Goal: Task Accomplishment & Management: Manage account settings

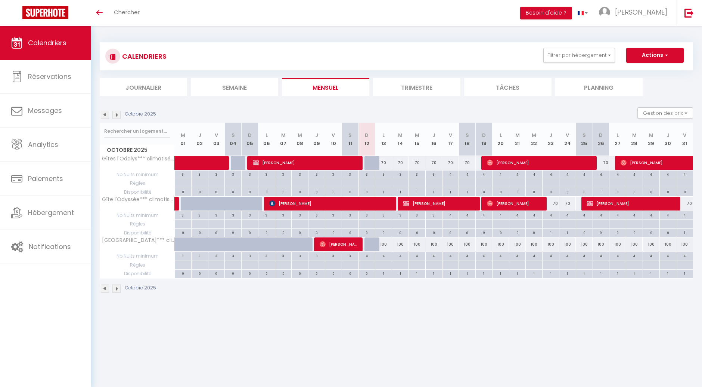
click at [387, 256] on div "4" at bounding box center [384, 255] width 16 height 7
type input "4"
type input "Lun 13 Octobre 2025"
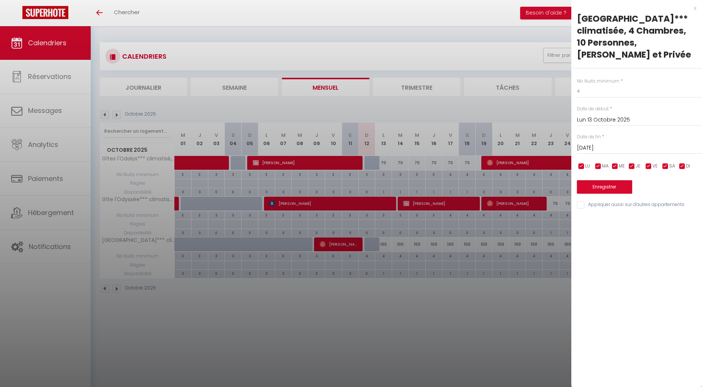
click at [649, 146] on input "[DATE]" at bounding box center [639, 148] width 125 height 10
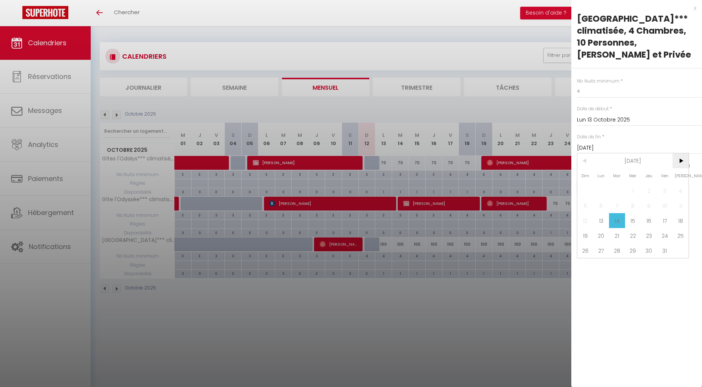
click at [684, 161] on span ">" at bounding box center [681, 160] width 16 height 15
click at [649, 221] on span "18" at bounding box center [649, 220] width 16 height 15
type input "Jeu 18 Décembre 2025"
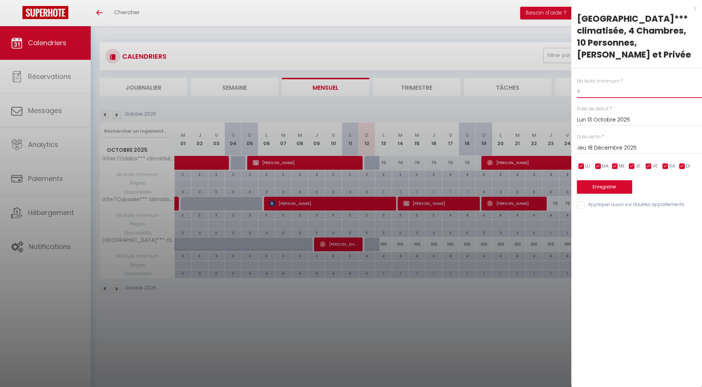
click at [586, 90] on input "4" at bounding box center [639, 90] width 125 height 13
type input "3"
click at [614, 166] on input "checkbox" at bounding box center [615, 166] width 7 height 7
checkbox input "false"
click at [598, 167] on input "checkbox" at bounding box center [598, 166] width 7 height 7
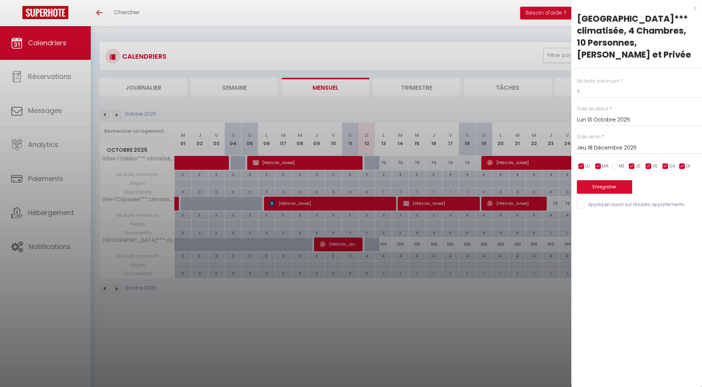
checkbox input "false"
click at [582, 167] on input "checkbox" at bounding box center [581, 166] width 7 height 7
checkbox input "false"
click at [681, 166] on input "checkbox" at bounding box center [682, 166] width 7 height 7
checkbox input "false"
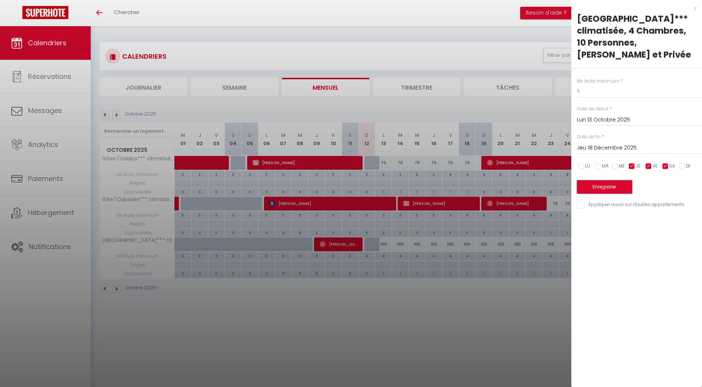
click at [611, 188] on button "Enregistrer" at bounding box center [604, 186] width 55 height 13
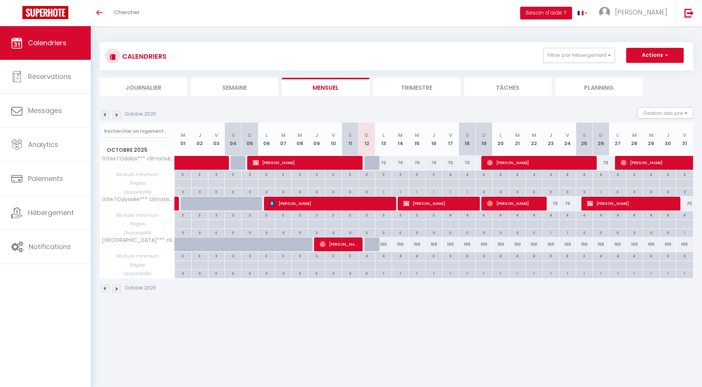
click at [118, 114] on img at bounding box center [116, 115] width 8 height 8
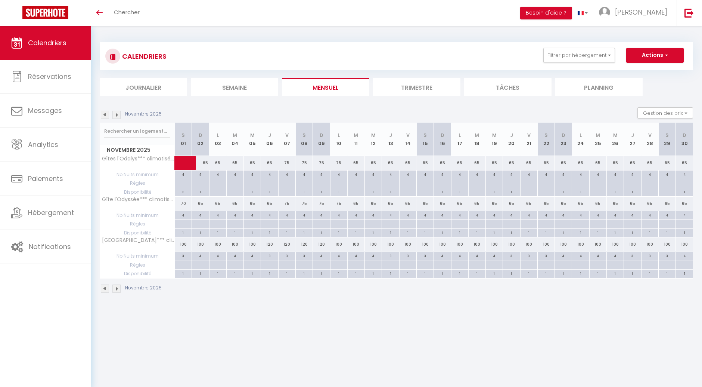
click at [285, 256] on div "3" at bounding box center [287, 255] width 17 height 7
type input "3"
type input "Ven 07 Novembre 2025"
type input "Sam 08 Novembre 2025"
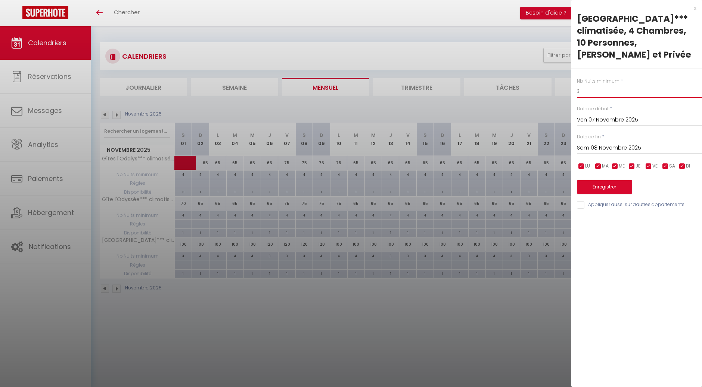
drag, startPoint x: 587, startPoint y: 93, endPoint x: 569, endPoint y: 93, distance: 18.3
click at [569, 93] on body "🟢 Des questions ou besoin d'assistance pour la migration AirBnB? Prenez rdv >>>…" at bounding box center [351, 219] width 702 height 387
type input "4"
click at [603, 151] on input "Sam 08 Novembre 2025" at bounding box center [639, 148] width 125 height 10
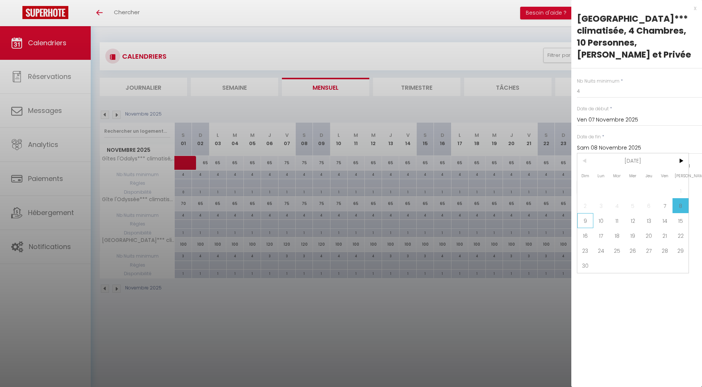
click at [586, 219] on span "9" at bounding box center [586, 220] width 16 height 15
type input "Dim 09 Novembre 2025"
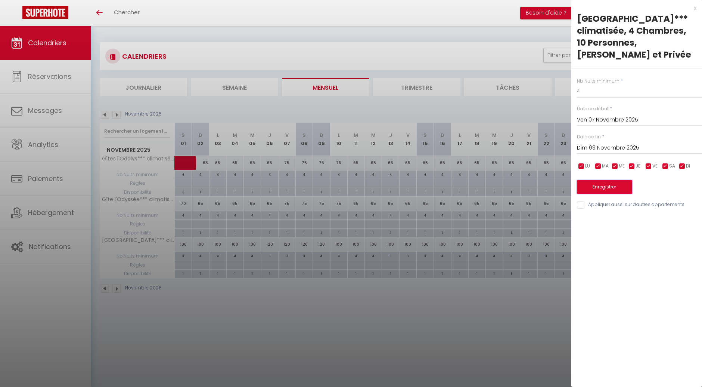
click at [604, 186] on button "Enregistrer" at bounding box center [604, 186] width 55 height 13
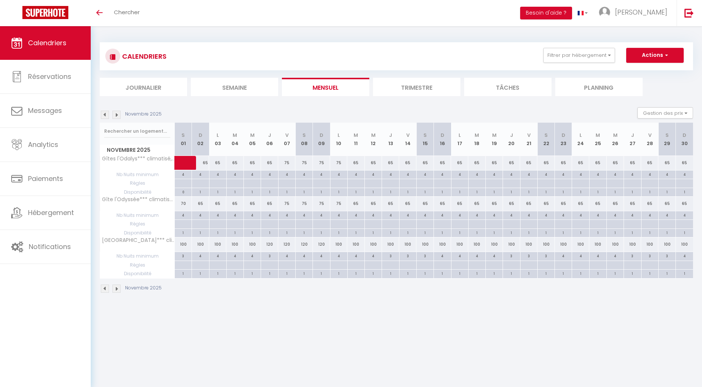
click at [271, 257] on div "3" at bounding box center [269, 255] width 17 height 7
type input "3"
type input "Jeu 06 Novembre 2025"
type input "Ven 07 Novembre 2025"
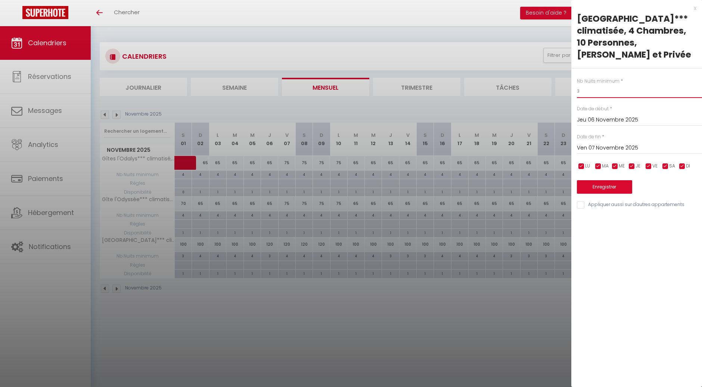
click at [593, 88] on input "3" at bounding box center [639, 90] width 125 height 13
type input "4"
click at [596, 191] on button "Enregistrer" at bounding box center [604, 186] width 55 height 13
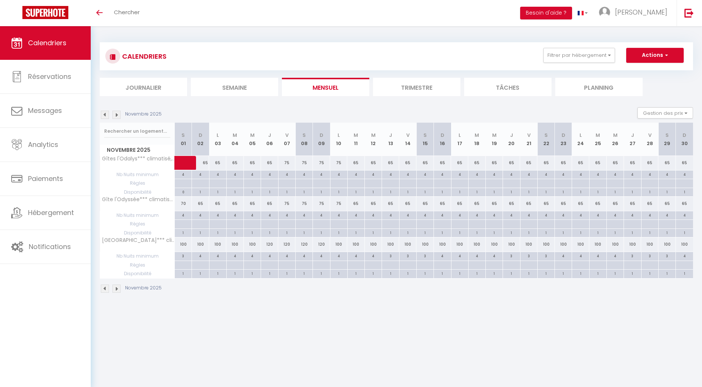
click at [103, 116] on img at bounding box center [105, 115] width 8 height 8
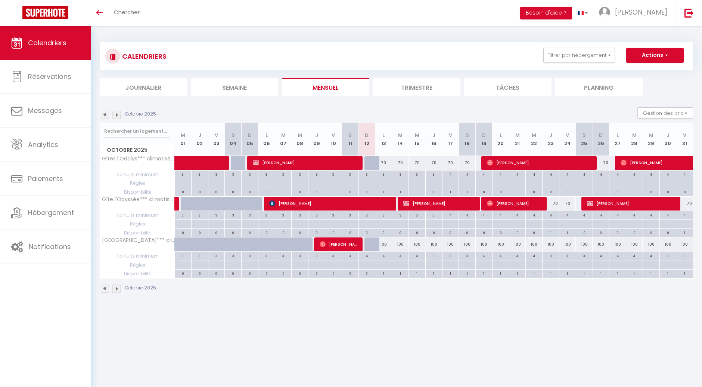
click at [385, 256] on div "4" at bounding box center [384, 255] width 16 height 7
type input "4"
type input "Lun 13 Octobre 2025"
type input "[DATE]"
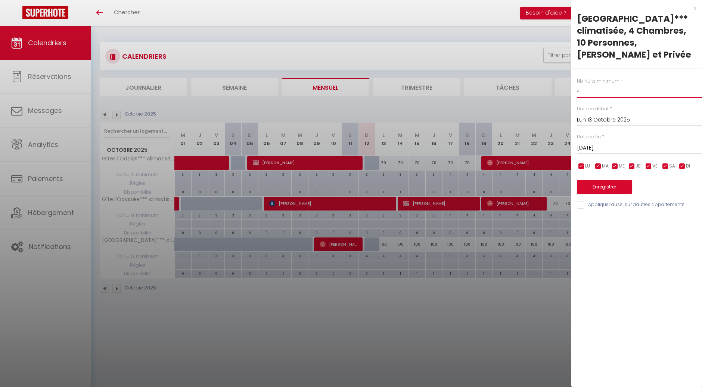
drag, startPoint x: 591, startPoint y: 92, endPoint x: 568, endPoint y: 92, distance: 22.8
click at [568, 92] on body "🟢 Des questions ou besoin d'assistance pour la migration AirBnB? Prenez rdv >>>…" at bounding box center [351, 219] width 702 height 387
type input "3"
click at [615, 147] on input "[DATE]" at bounding box center [639, 148] width 125 height 10
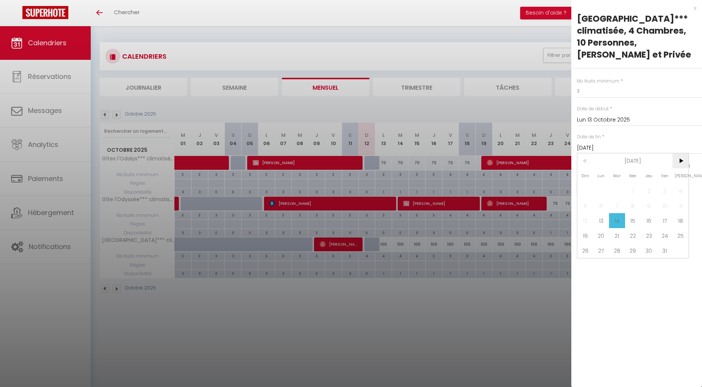
click at [680, 161] on span ">" at bounding box center [681, 160] width 16 height 15
click at [650, 219] on span "18" at bounding box center [649, 220] width 16 height 15
type input "Jeu 18 Décembre 2025"
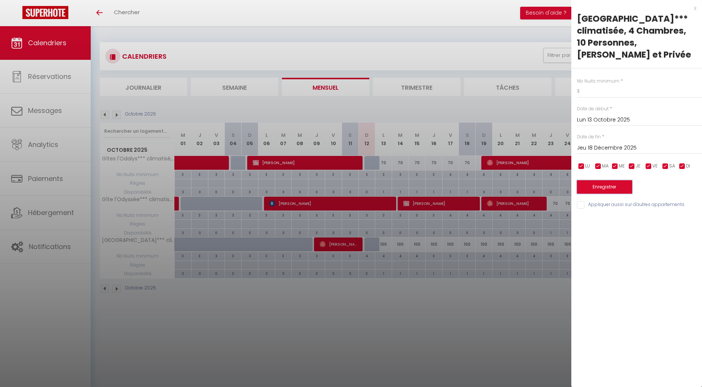
click at [604, 186] on button "Enregistrer" at bounding box center [604, 186] width 55 height 13
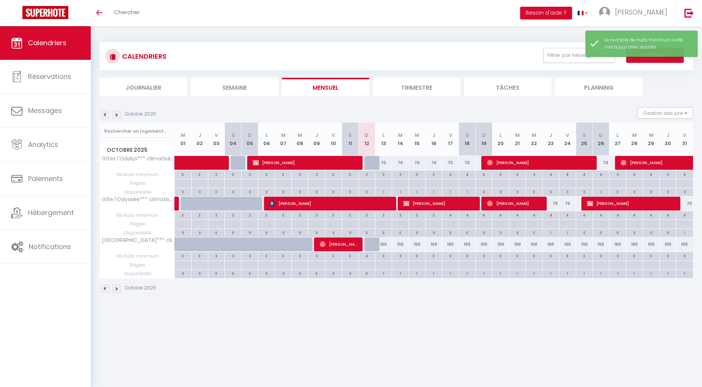
click at [118, 117] on img at bounding box center [116, 115] width 8 height 8
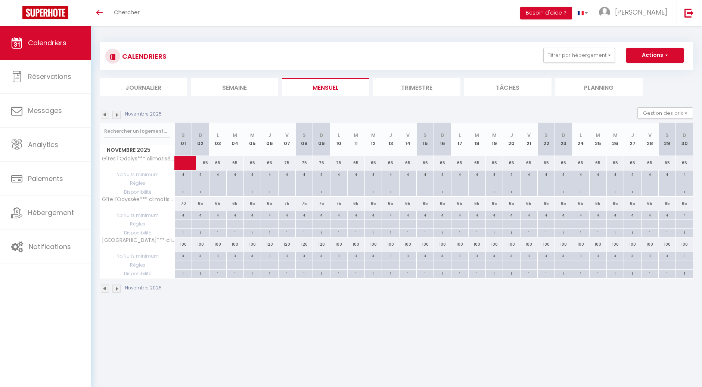
click at [287, 254] on div "3" at bounding box center [287, 255] width 17 height 7
type input "3"
type input "Ven 07 Novembre 2025"
type input "Sam 08 Novembre 2025"
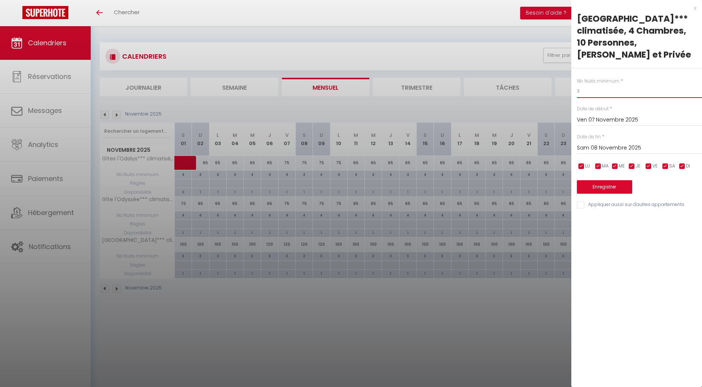
drag, startPoint x: 587, startPoint y: 89, endPoint x: 568, endPoint y: 91, distance: 19.1
click at [568, 91] on body "🟢 Des questions ou besoin d'assistance pour la migration AirBnB? Prenez rdv >>>…" at bounding box center [351, 219] width 702 height 387
type input "4"
click at [586, 152] on input "Sam 08 Novembre 2025" at bounding box center [639, 148] width 125 height 10
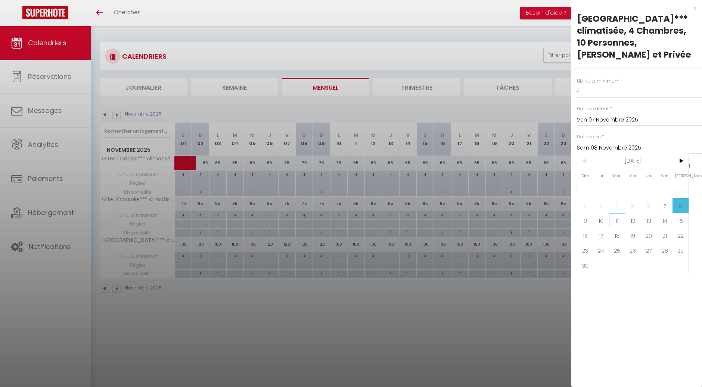
click at [619, 220] on span "11" at bounding box center [617, 220] width 16 height 15
type input "[DATE]"
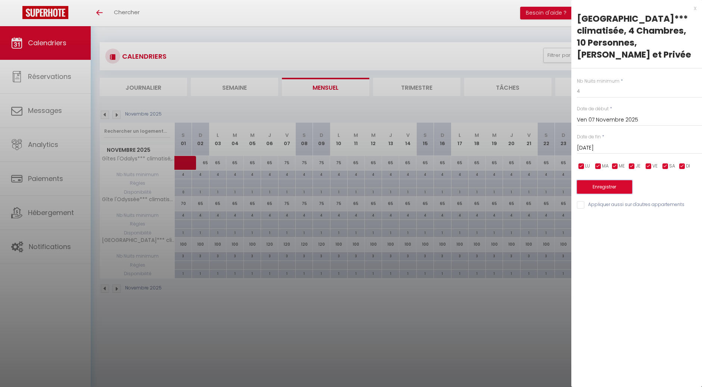
click at [610, 189] on button "Enregistrer" at bounding box center [604, 186] width 55 height 13
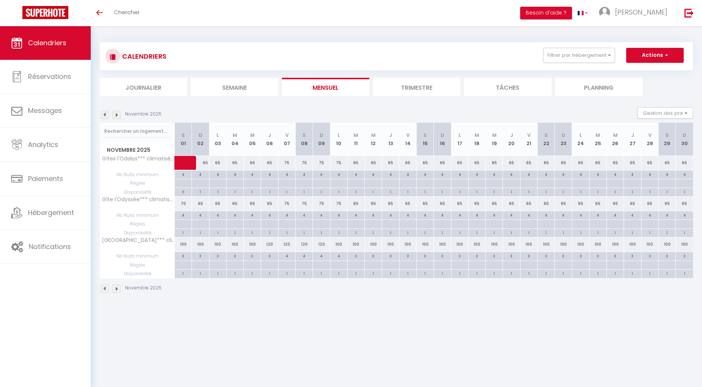
click at [117, 114] on img at bounding box center [116, 115] width 8 height 8
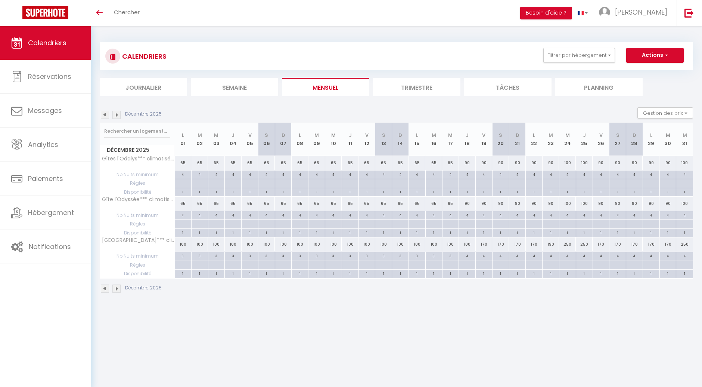
click at [117, 114] on img at bounding box center [116, 115] width 8 height 8
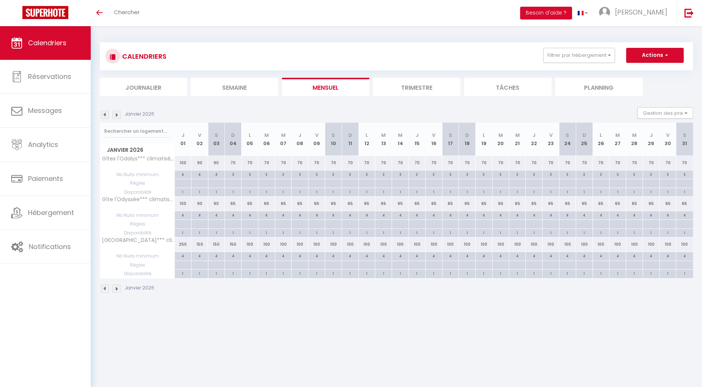
click at [117, 114] on img at bounding box center [116, 115] width 8 height 8
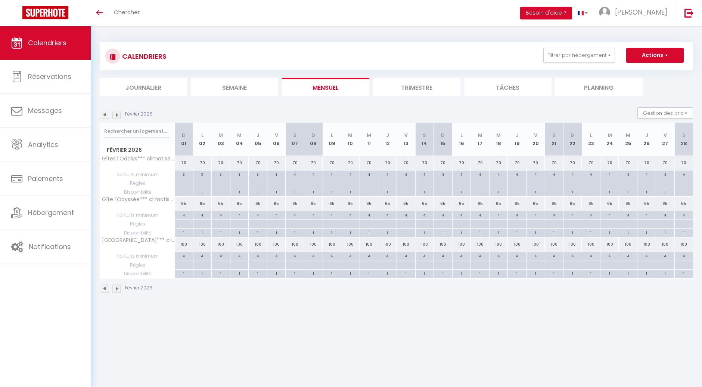
click at [104, 116] on img at bounding box center [105, 115] width 8 height 8
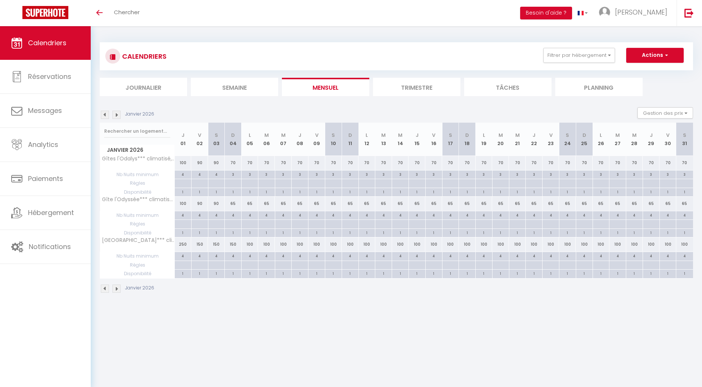
click at [104, 116] on img at bounding box center [105, 115] width 8 height 8
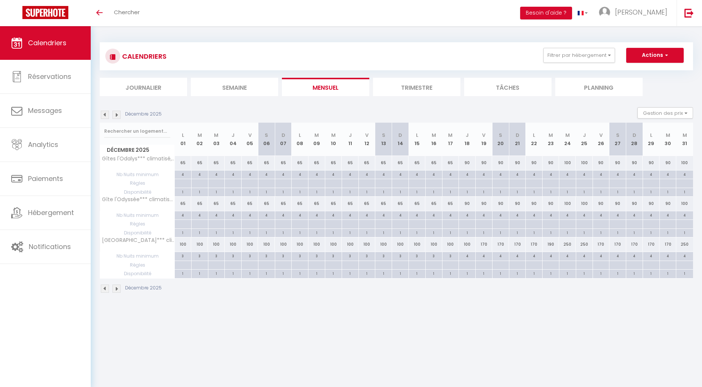
click at [118, 117] on img at bounding box center [116, 115] width 8 height 8
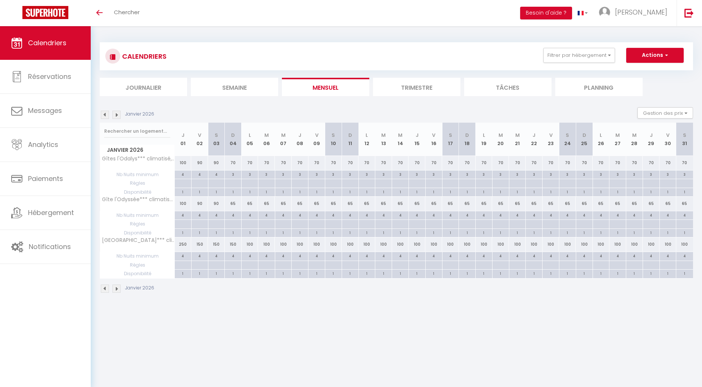
click at [234, 254] on div "4" at bounding box center [233, 255] width 16 height 7
type input "4"
type input "Dim 04 Janvier 2026"
type input "Lun 05 Janvier 2026"
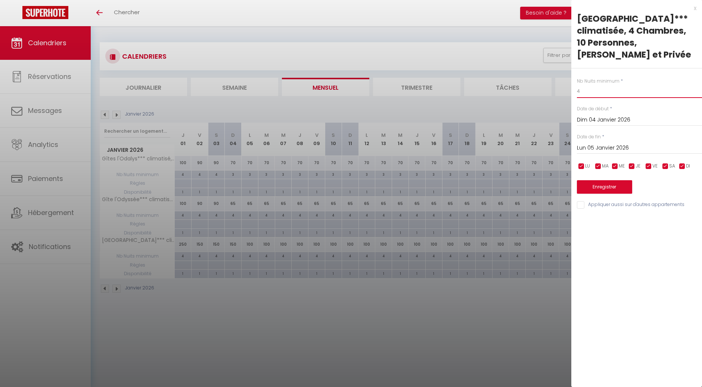
drag, startPoint x: 590, startPoint y: 93, endPoint x: 573, endPoint y: 92, distance: 16.8
click at [573, 92] on div "Nb Nuits minimum * 4 Date de début * [DATE] < [PERSON_NAME][DATE] > Dim Lun Mar…" at bounding box center [637, 138] width 131 height 141
type input "3"
click at [609, 149] on input "Lun 05 Janvier 2026" at bounding box center [639, 148] width 125 height 10
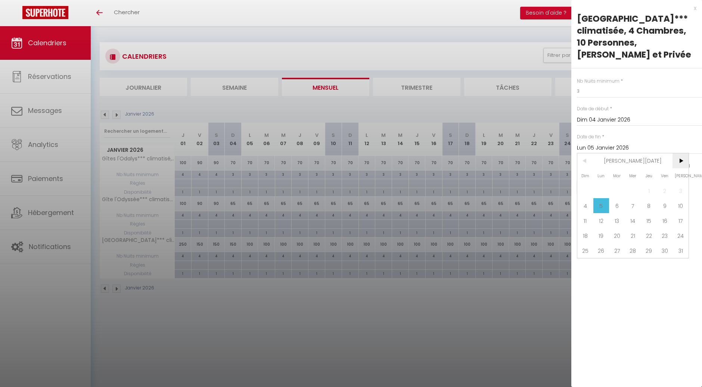
click at [683, 161] on span ">" at bounding box center [681, 160] width 16 height 15
click at [662, 191] on span "6" at bounding box center [665, 190] width 16 height 15
type input "Ven 06 Février 2026"
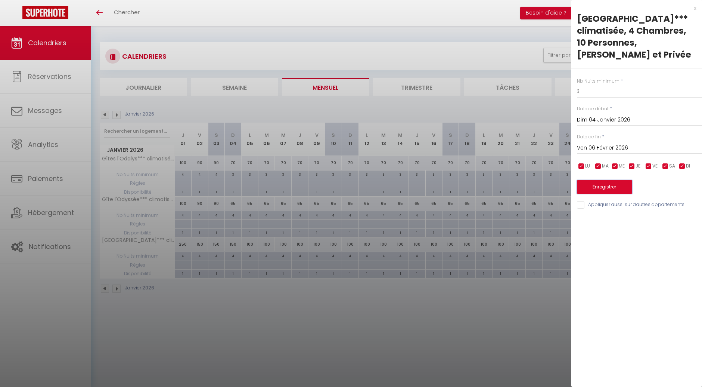
click at [597, 189] on button "Enregistrer" at bounding box center [604, 186] width 55 height 13
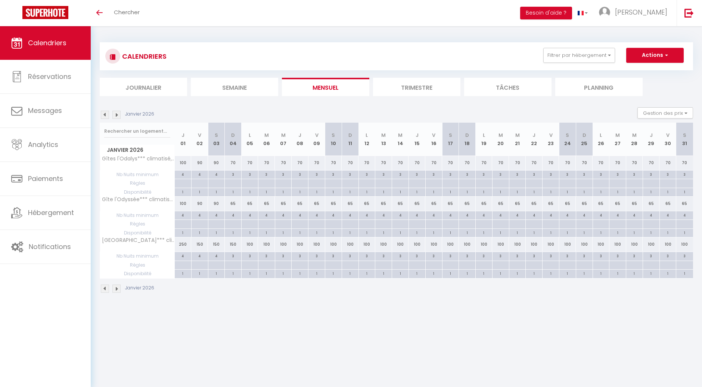
click at [119, 114] on img at bounding box center [116, 115] width 8 height 8
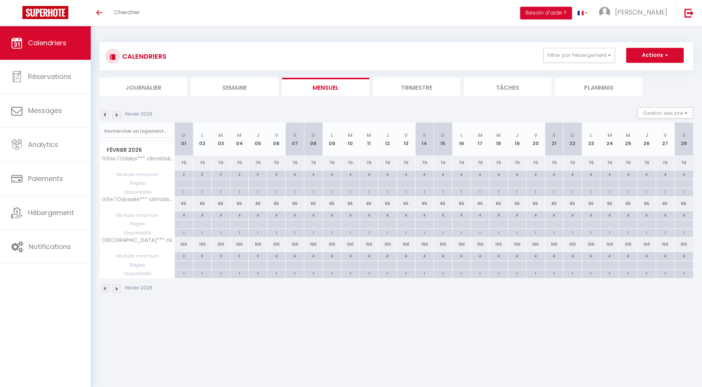
click at [119, 114] on img at bounding box center [116, 115] width 8 height 8
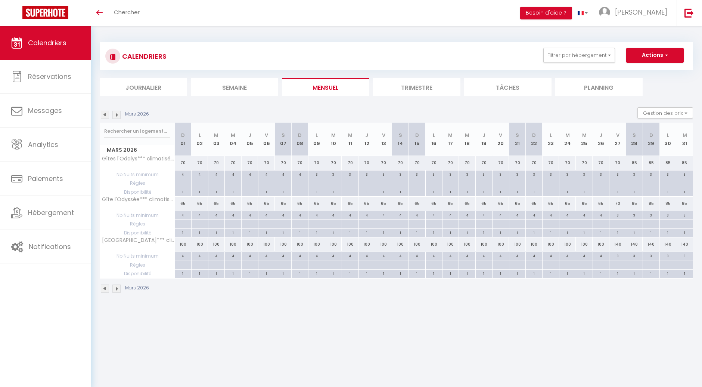
click at [302, 256] on div "4" at bounding box center [300, 255] width 16 height 7
type input "4"
type input "Dim 08 Mars 2026"
type input "Lun 09 Mars 2026"
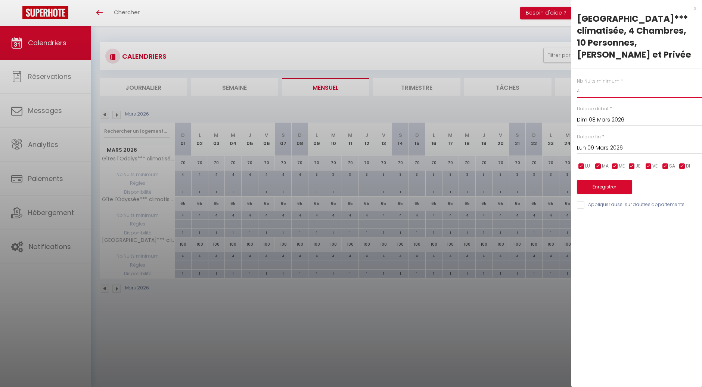
drag, startPoint x: 587, startPoint y: 92, endPoint x: 574, endPoint y: 95, distance: 13.3
click at [574, 95] on div "Nb Nuits minimum * 4 Date de début * [DATE] < [DATE] > Dim Lun Mar Mer Jeu Ven …" at bounding box center [637, 138] width 131 height 141
type input "3"
click at [597, 146] on input "Lun 09 Mars 2026" at bounding box center [639, 148] width 125 height 10
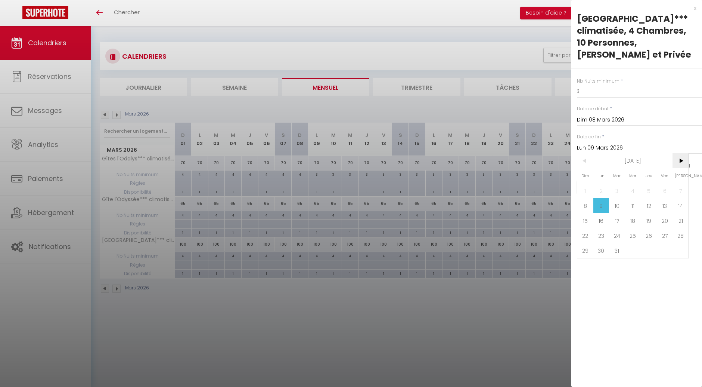
click at [680, 164] on span ">" at bounding box center [681, 160] width 16 height 15
click at [678, 191] on span "4" at bounding box center [681, 190] width 16 height 15
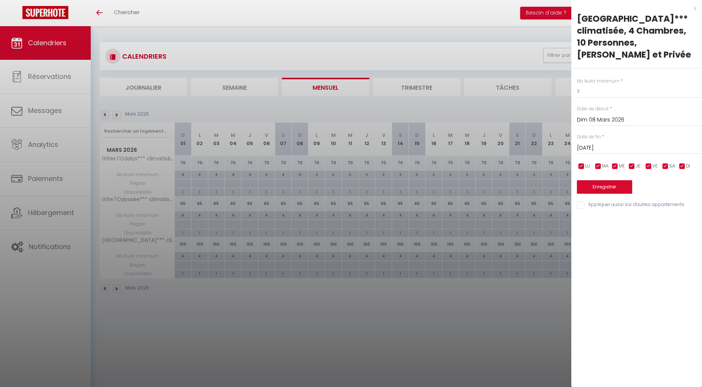
click at [596, 148] on input "[DATE]" at bounding box center [639, 148] width 125 height 10
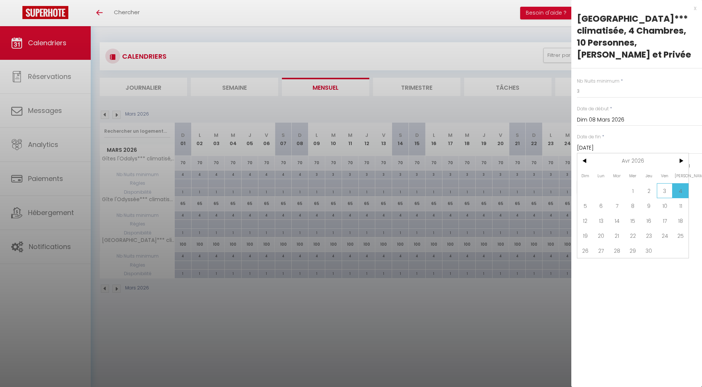
click at [671, 192] on span "3" at bounding box center [665, 190] width 16 height 15
type input "Ven 03 Avril 2026"
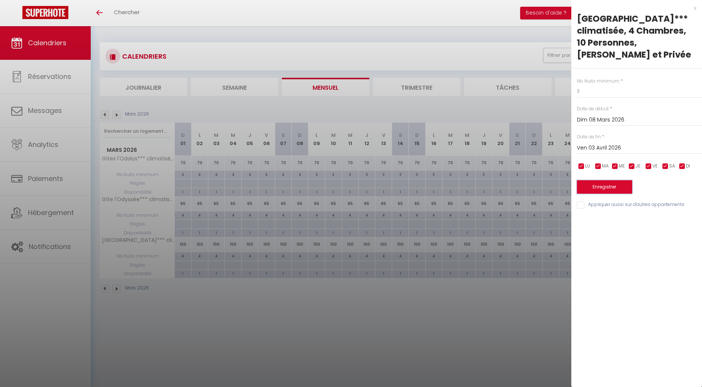
click at [607, 186] on button "Enregistrer" at bounding box center [604, 186] width 55 height 13
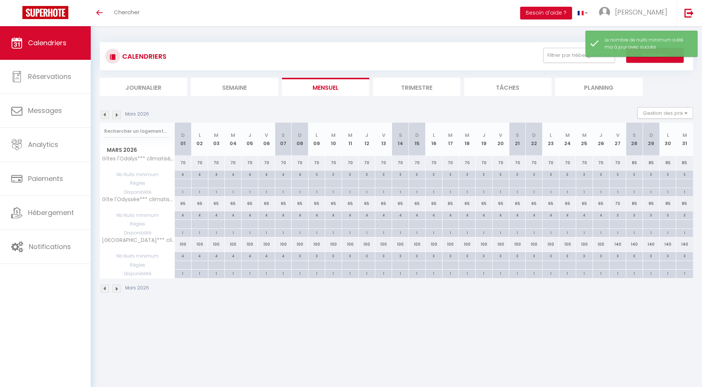
click at [115, 112] on img at bounding box center [116, 115] width 8 height 8
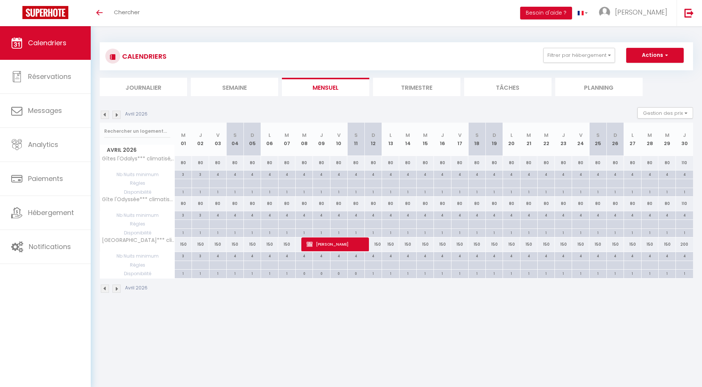
click at [121, 116] on div "Avril 2026" at bounding box center [125, 115] width 50 height 8
click at [118, 115] on img at bounding box center [116, 115] width 8 height 8
